Goal: Transaction & Acquisition: Purchase product/service

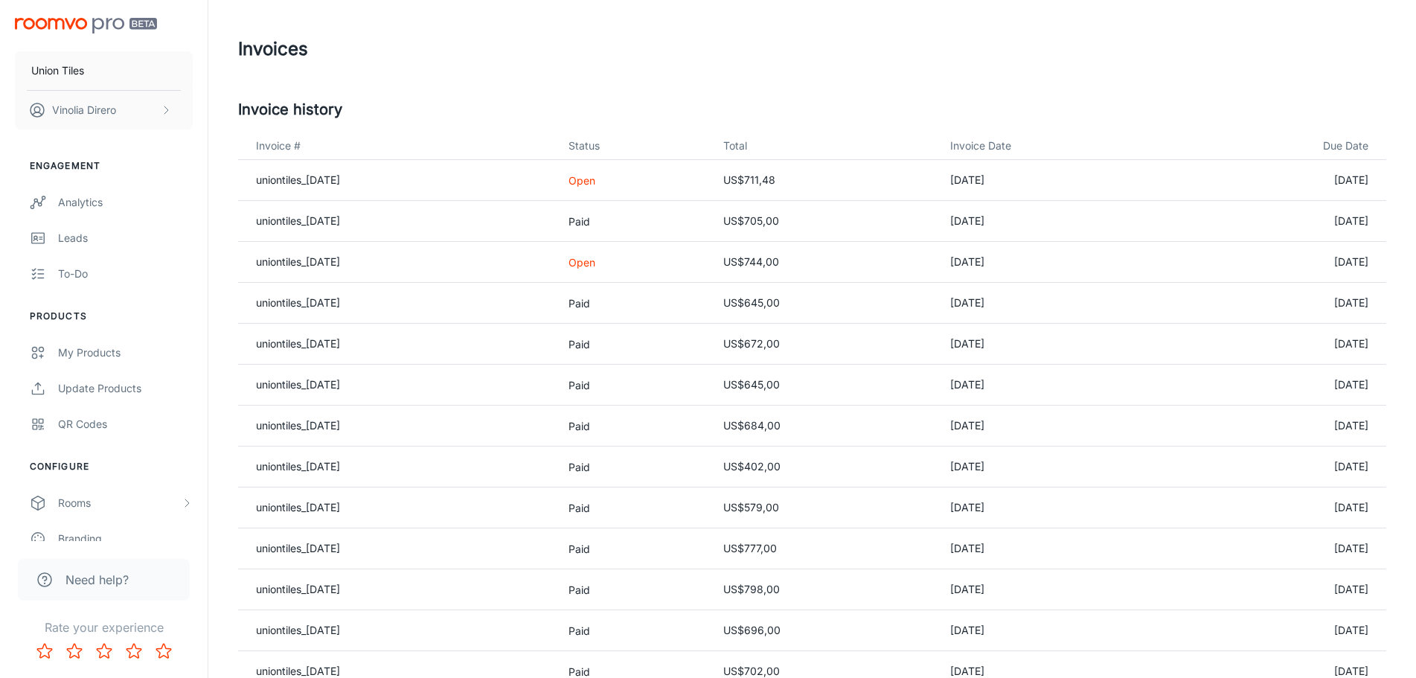
click at [625, 180] on p "Open" at bounding box center [634, 181] width 130 height 16
click at [306, 182] on link "uniontiles_[DATE]" at bounding box center [298, 179] width 84 height 13
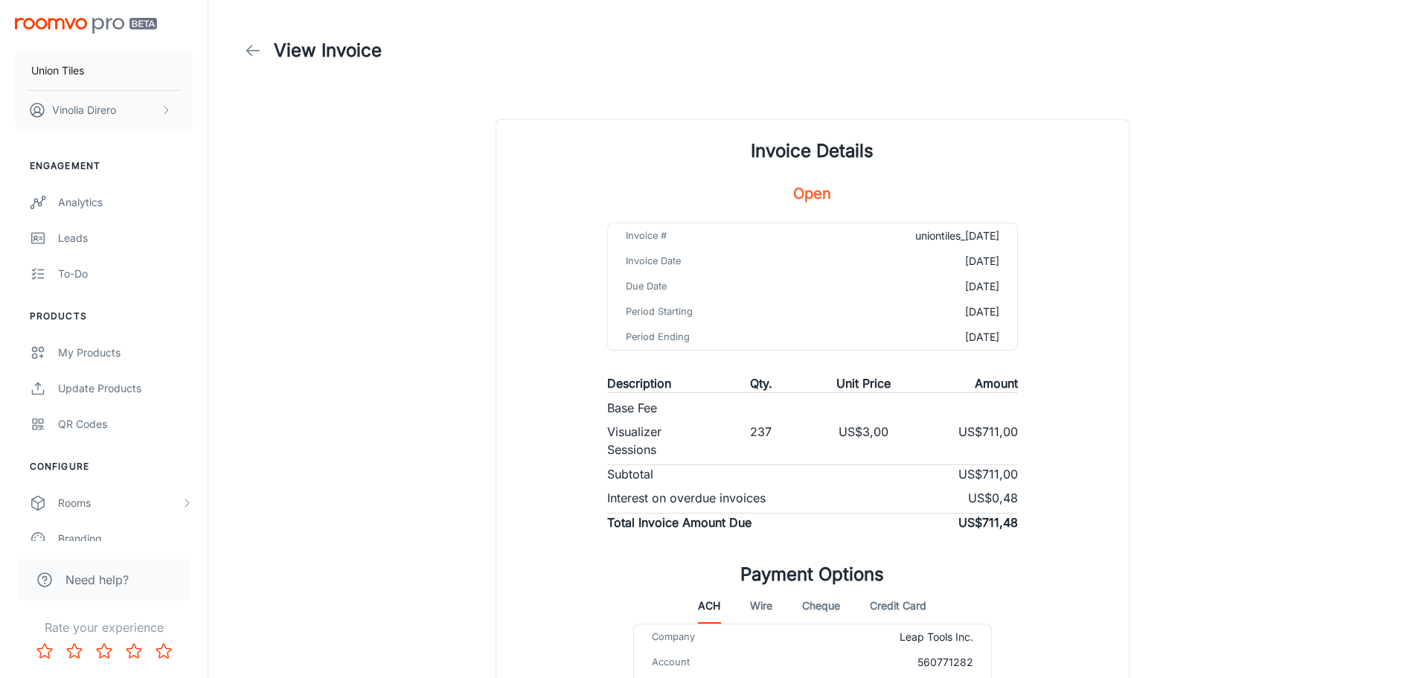
click at [859, 278] on td "[DATE]" at bounding box center [917, 286] width 200 height 25
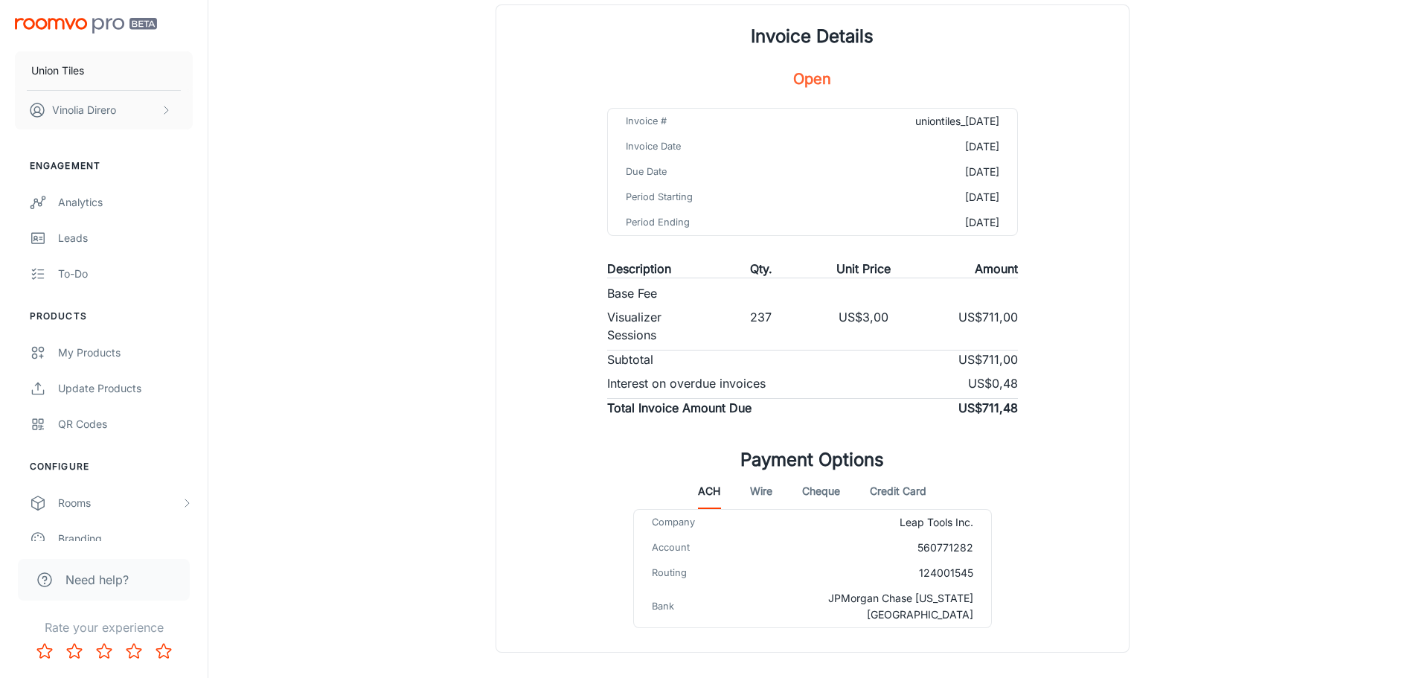
scroll to position [168, 0]
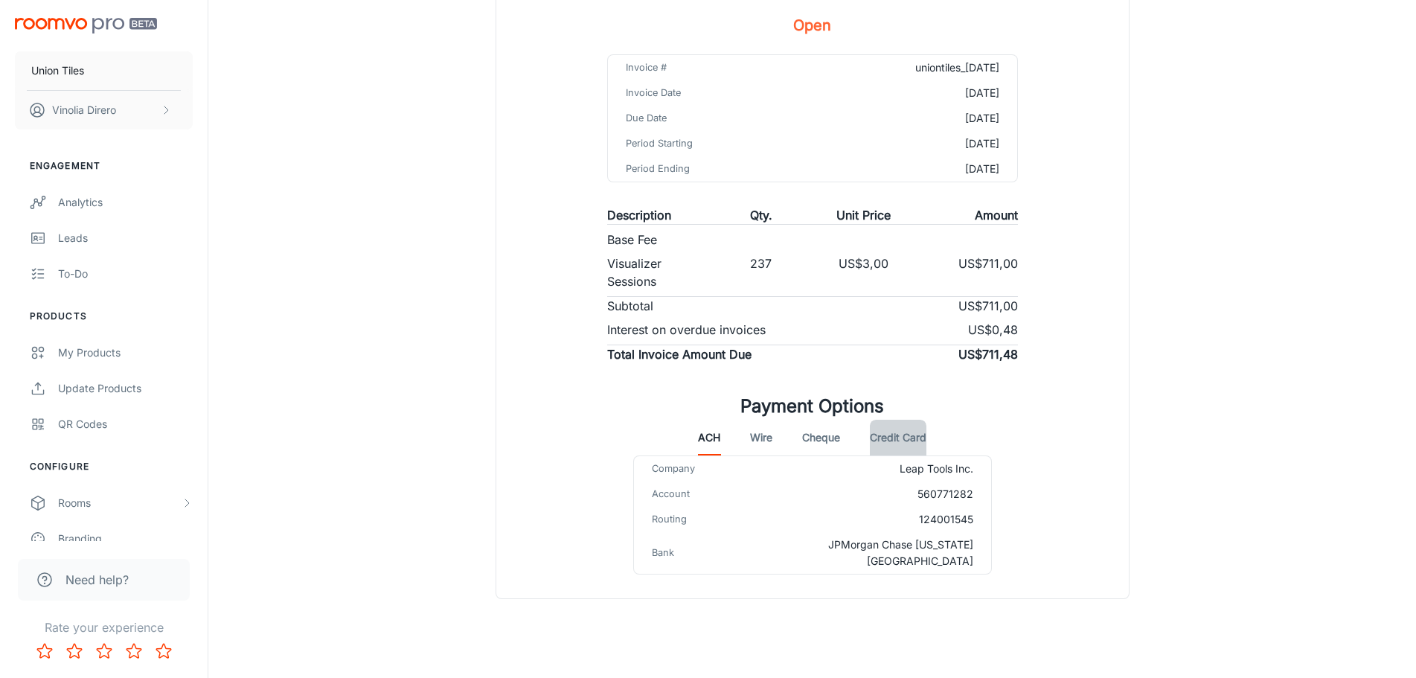
click at [902, 438] on button "Credit Card" at bounding box center [898, 438] width 57 height 36
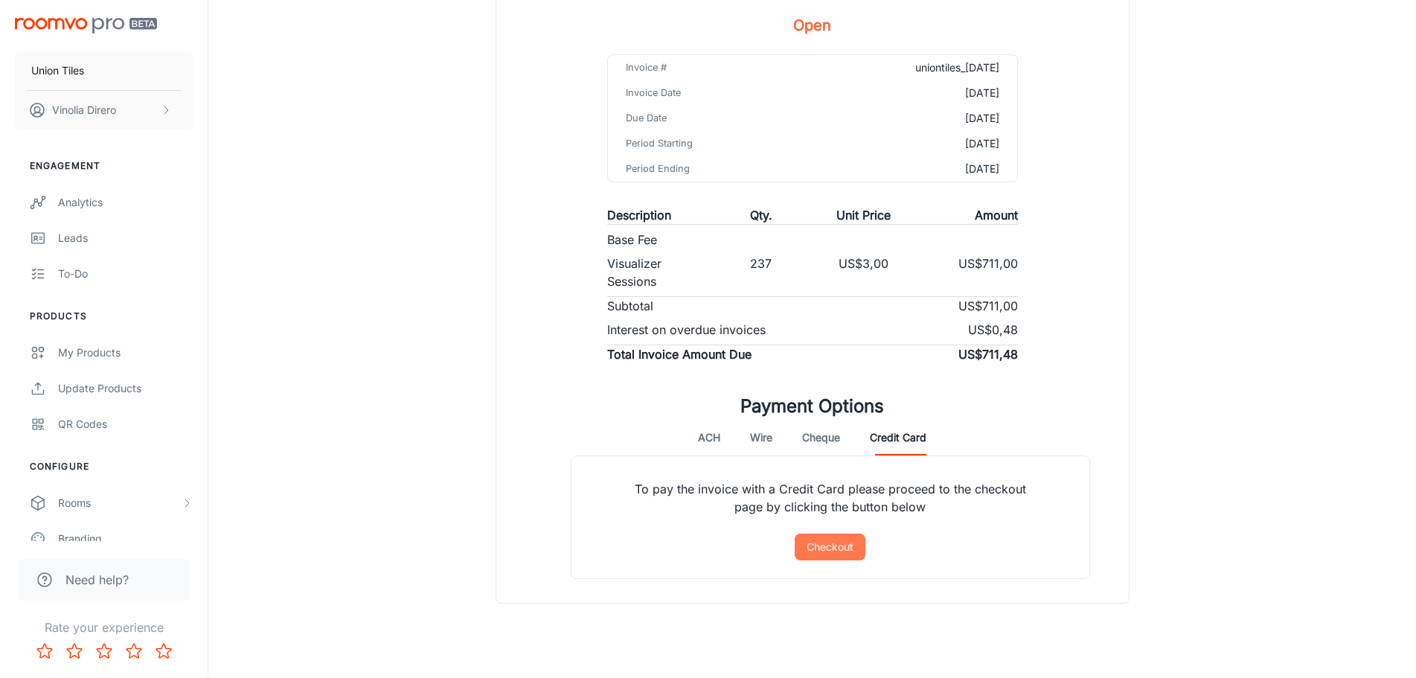
click at [843, 552] on button "Checkout" at bounding box center [830, 547] width 71 height 27
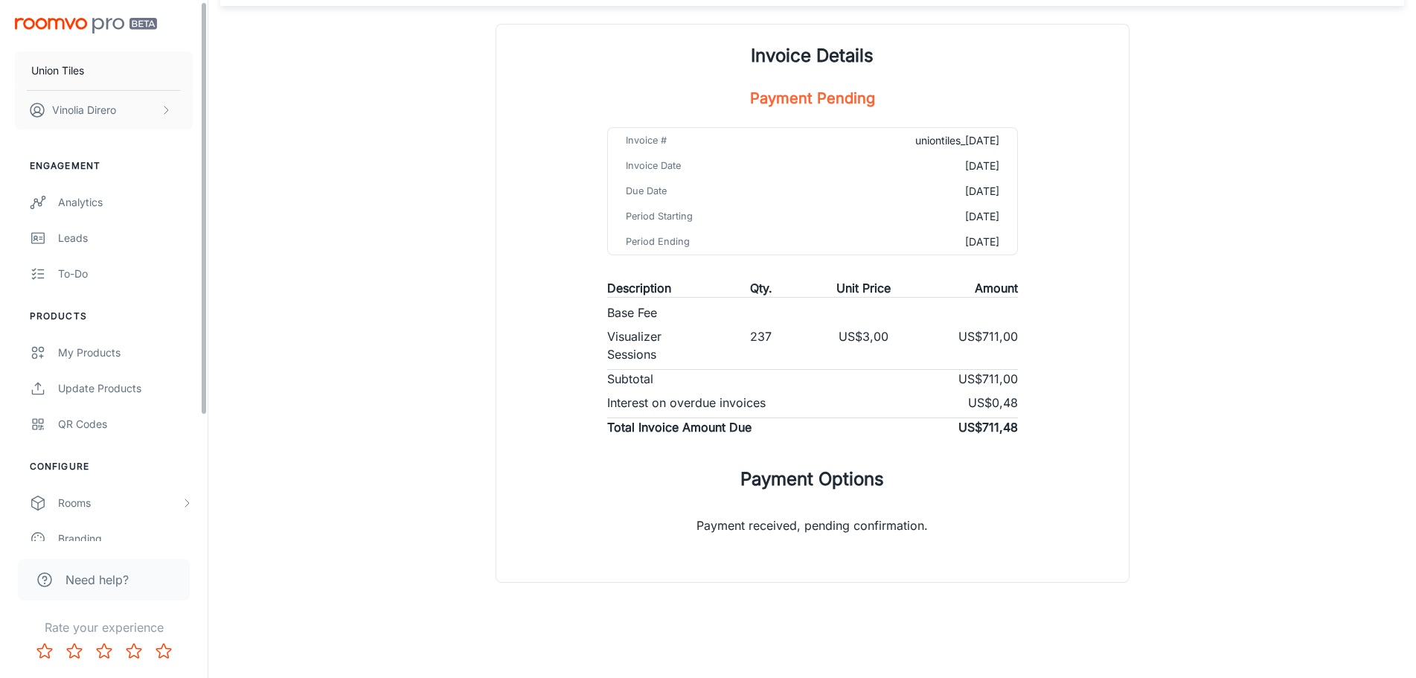
scroll to position [166, 0]
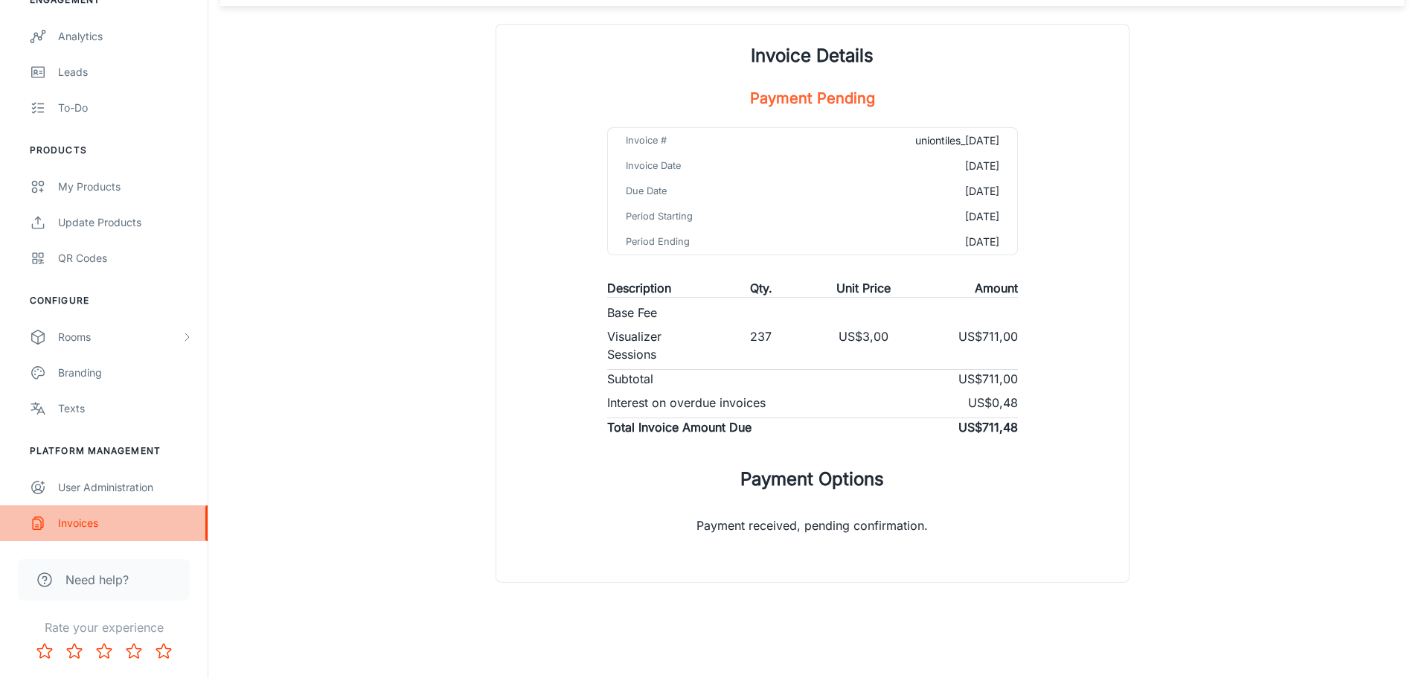
click at [81, 520] on div "Invoices" at bounding box center [125, 523] width 135 height 16
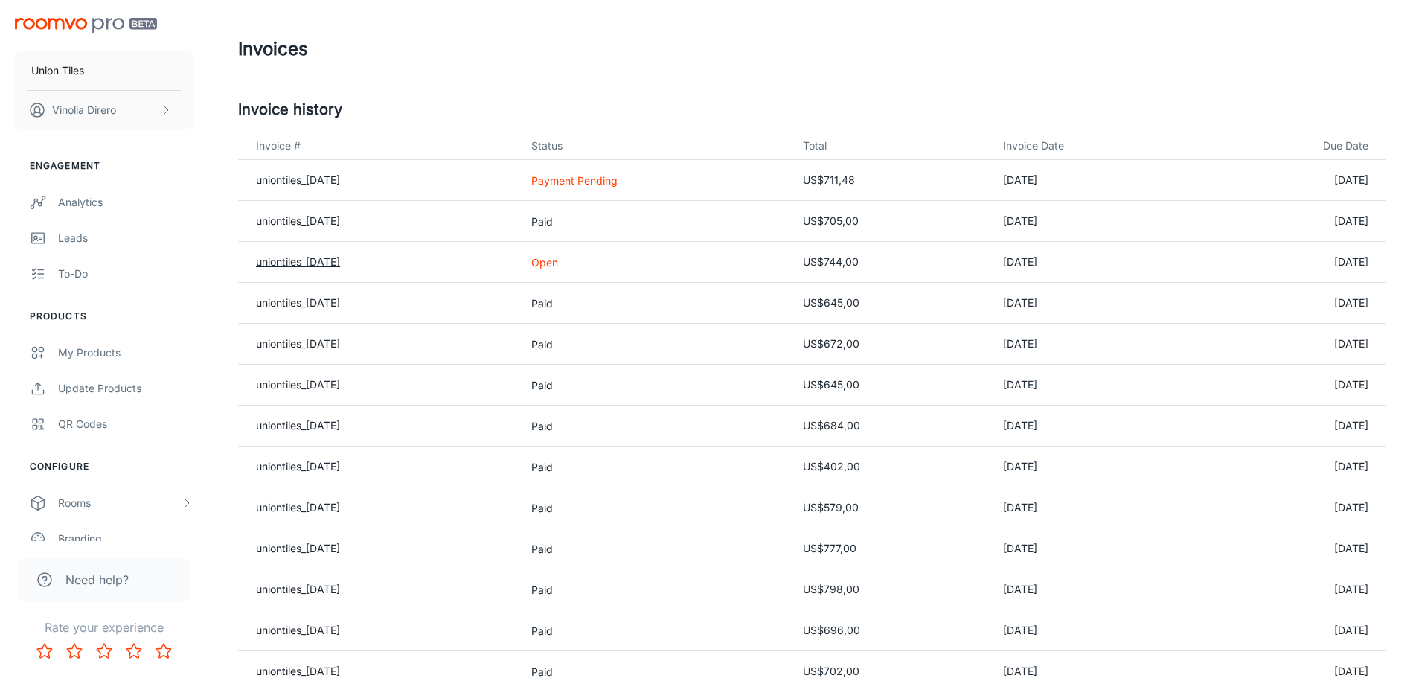
click at [316, 263] on link "uniontiles_[DATE]" at bounding box center [298, 261] width 84 height 13
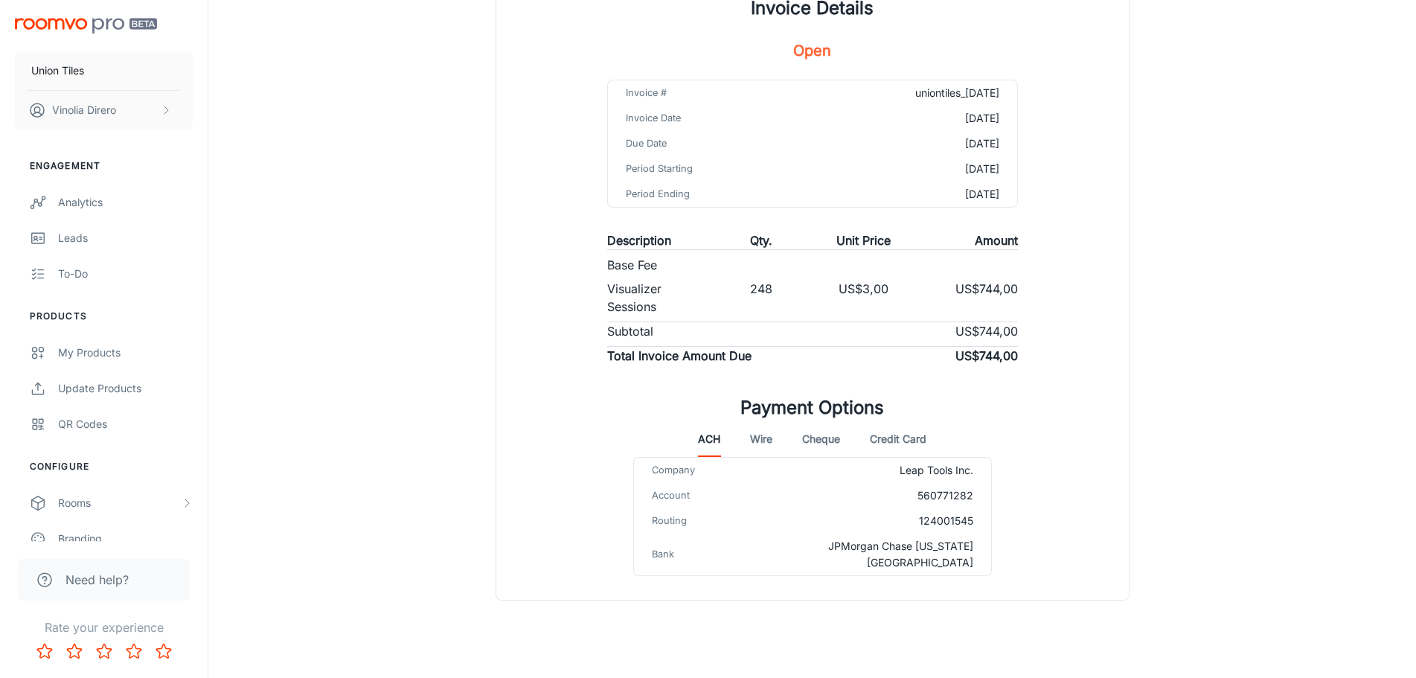
scroll to position [144, 0]
click at [907, 432] on button "Credit Card" at bounding box center [898, 438] width 57 height 36
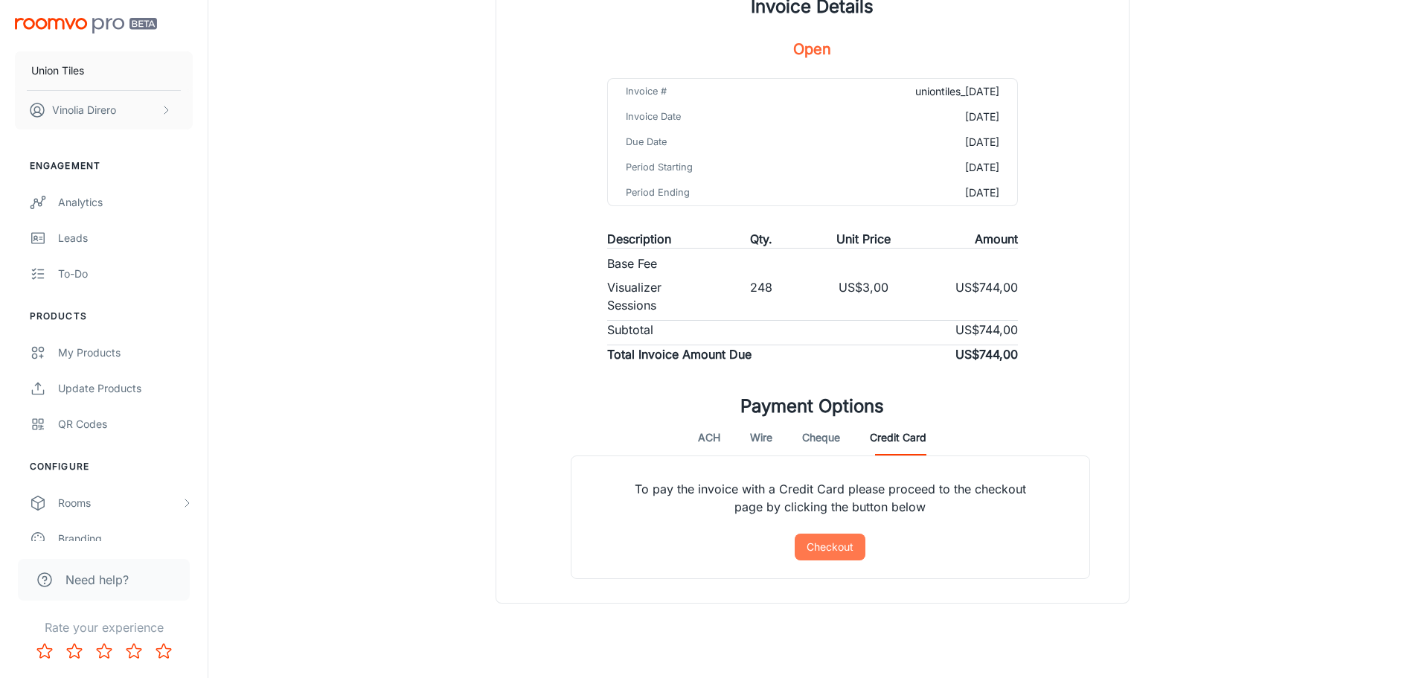
click at [834, 546] on button "Checkout" at bounding box center [830, 547] width 71 height 27
